Goal: Transaction & Acquisition: Subscribe to service/newsletter

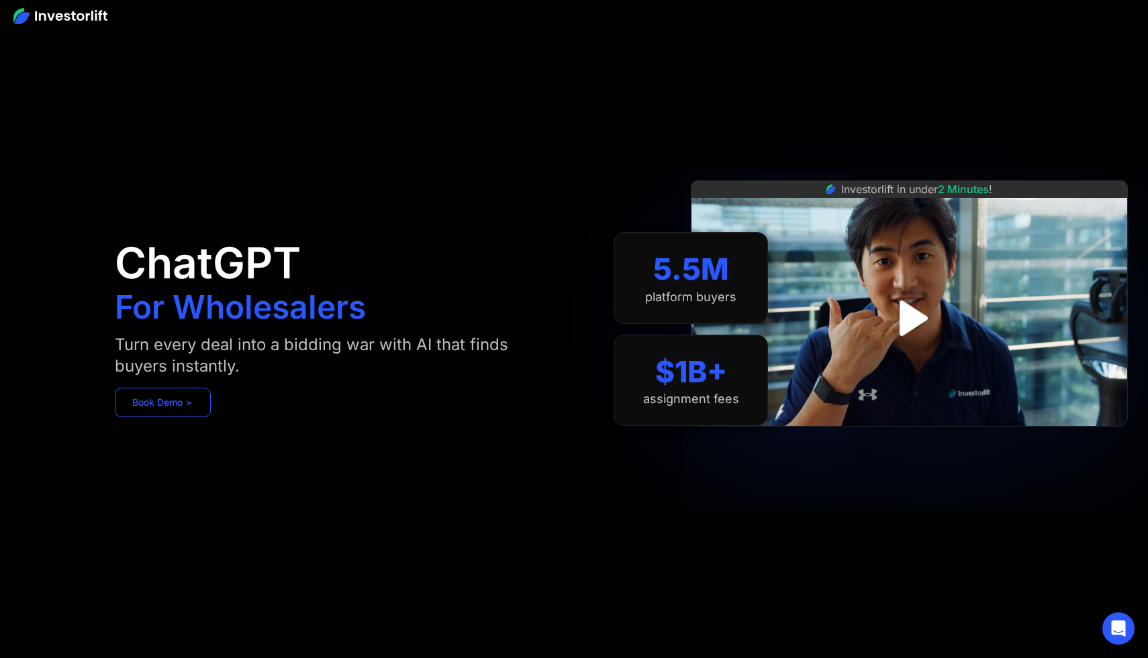
click at [183, 402] on link "Book Demo ➢" at bounding box center [163, 403] width 96 height 30
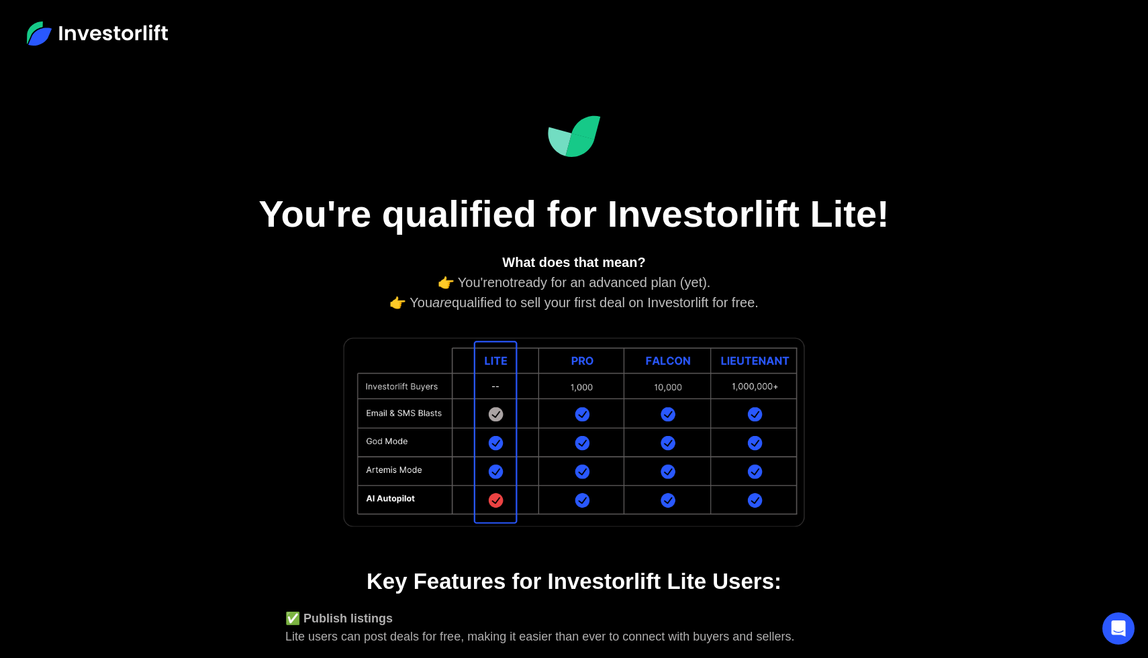
click at [915, 372] on div "You're qualified for Investorlift Lite! What does that mean? 👉 You're not ready…" at bounding box center [573, 519] width 725 height 905
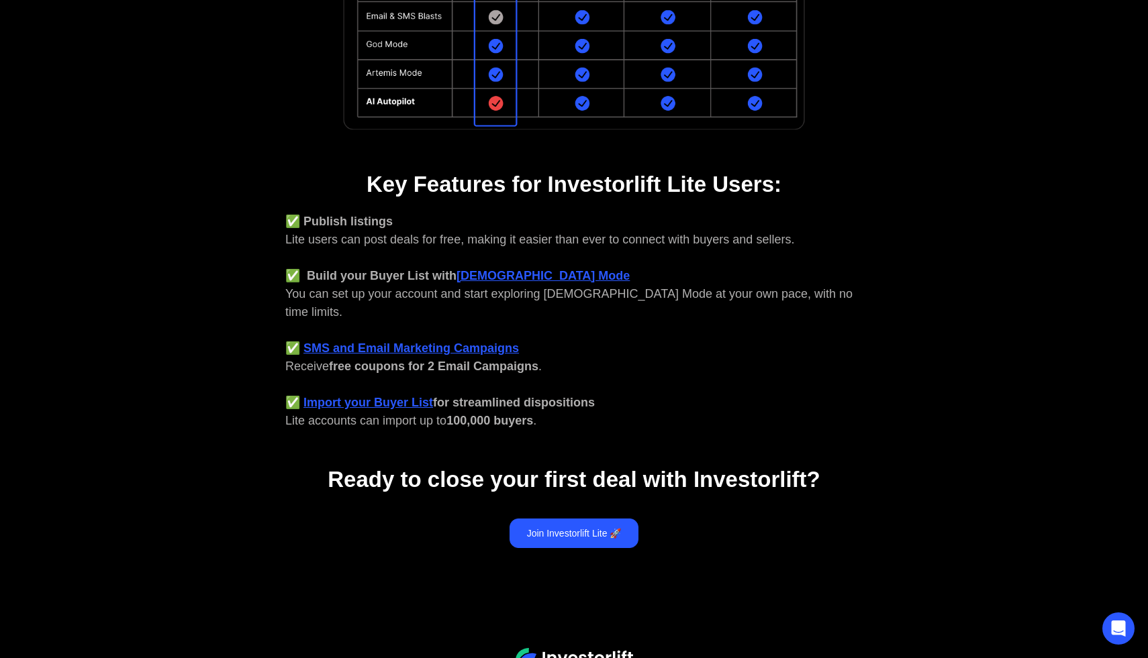
scroll to position [401, 0]
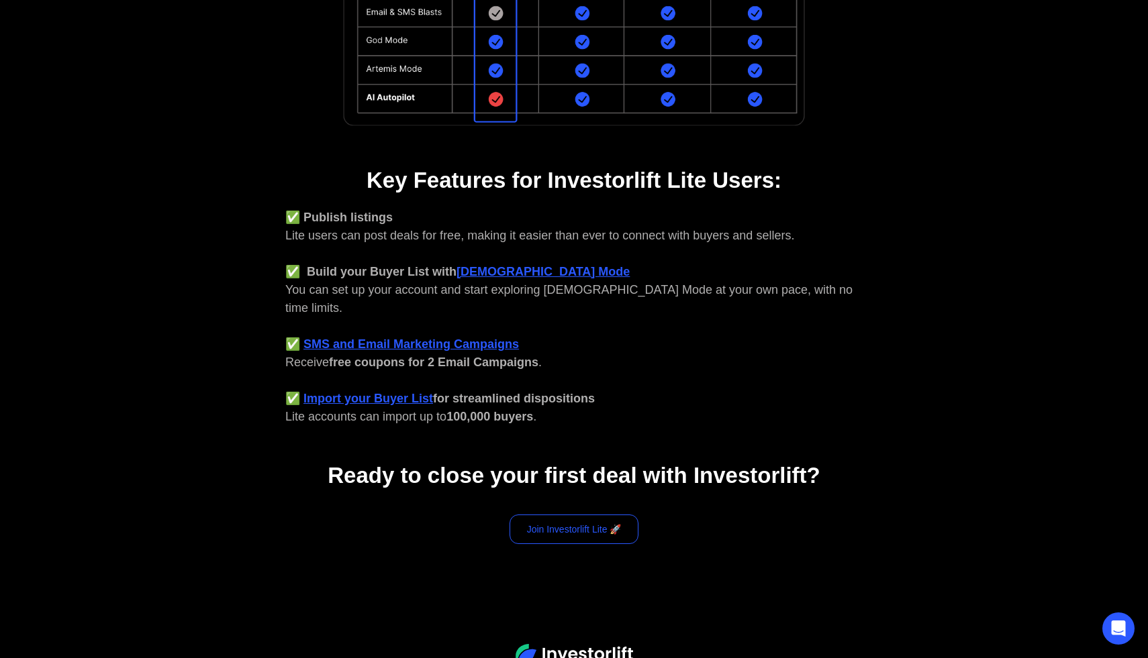
click at [564, 517] on link "Join Investorlift Lite 🚀" at bounding box center [574, 530] width 130 height 30
